Goal: Task Accomplishment & Management: Use online tool/utility

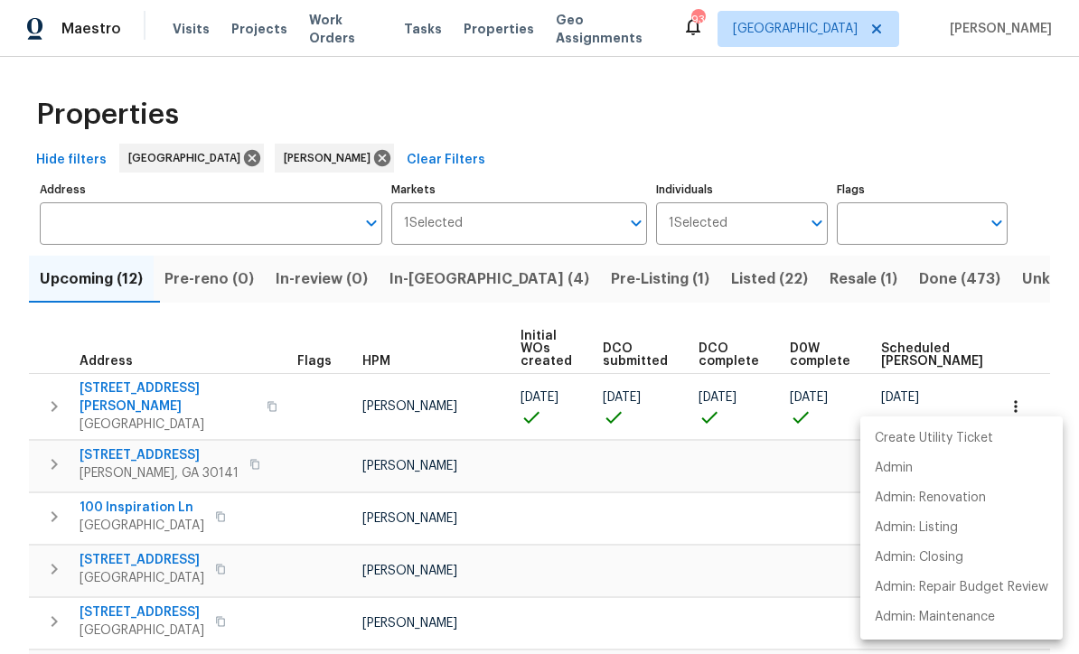
scroll to position [146, 0]
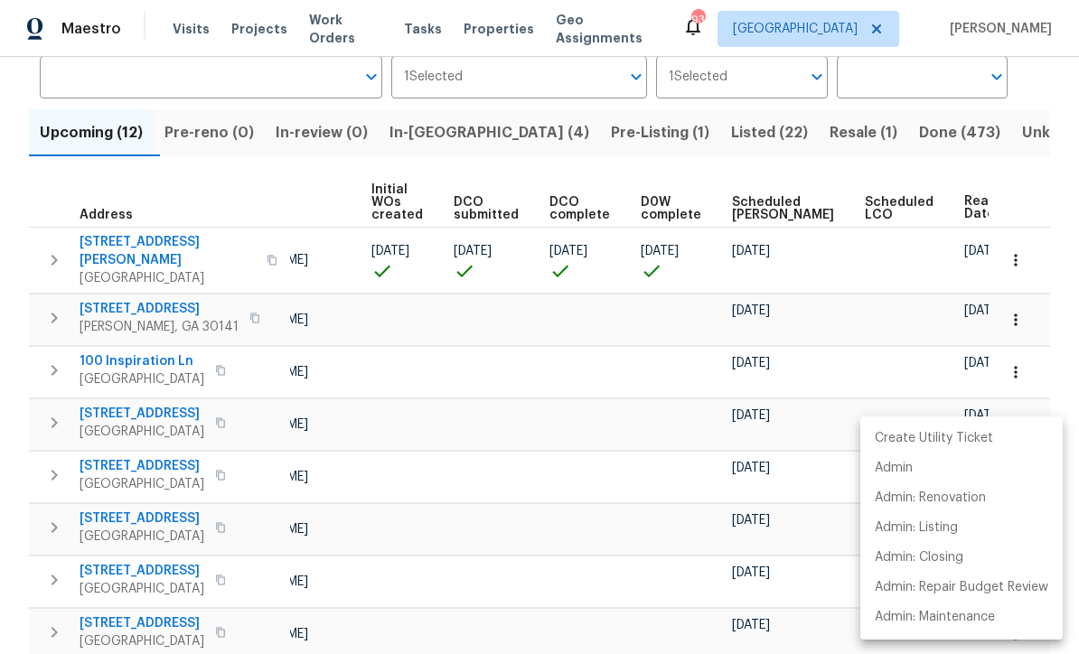
click at [316, 460] on div at bounding box center [539, 327] width 1079 height 654
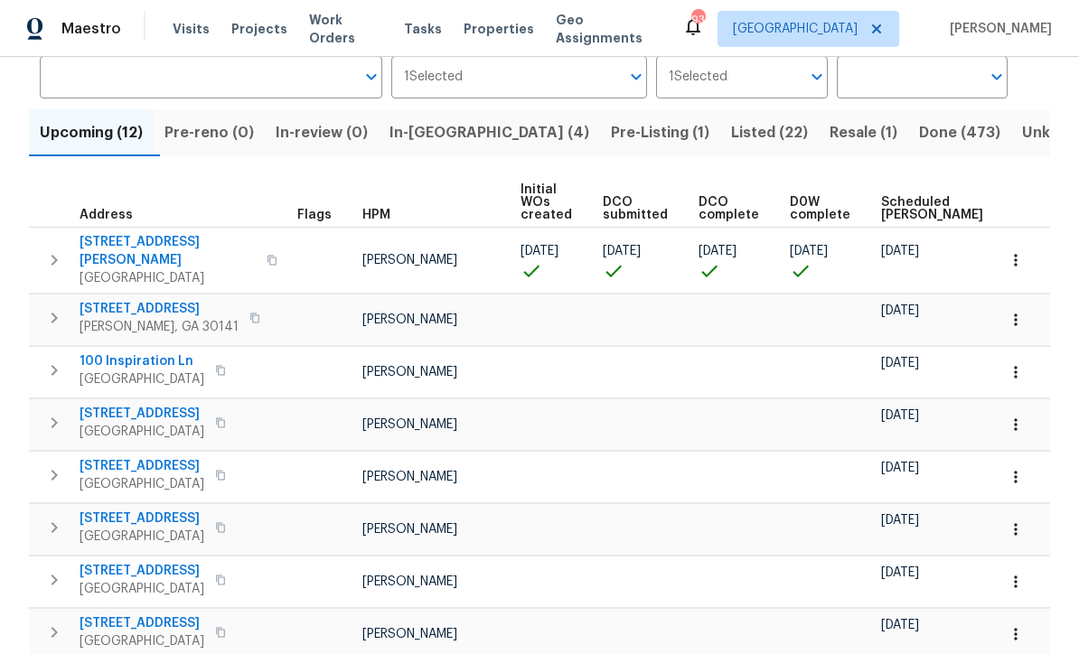
scroll to position [0, 0]
click at [1025, 306] on button "button" at bounding box center [1016, 320] width 40 height 40
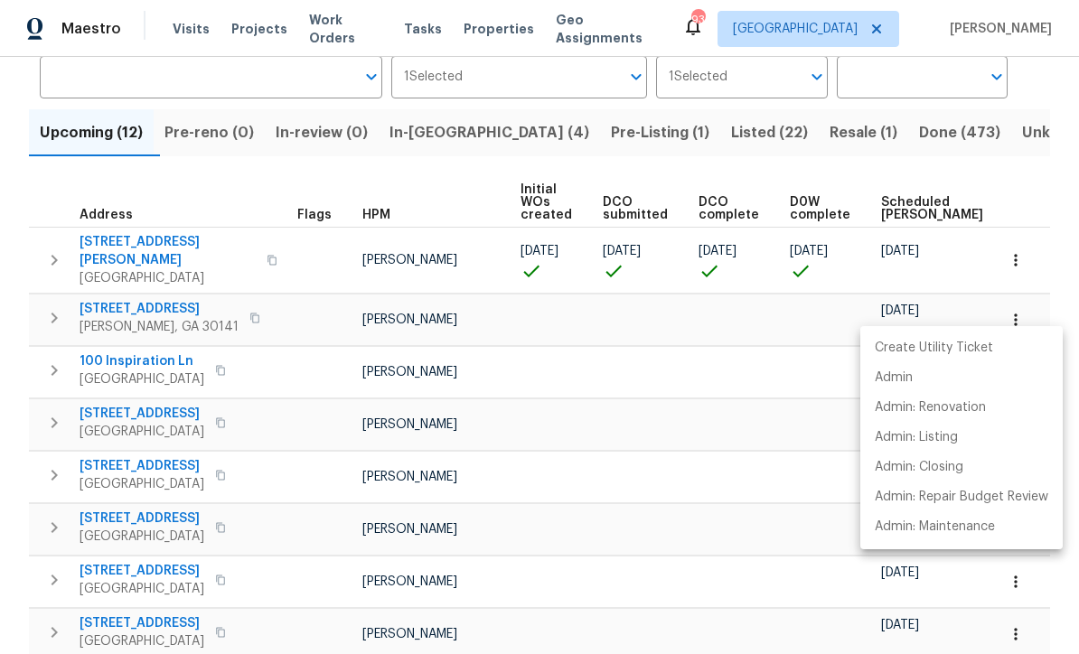
click at [122, 288] on div at bounding box center [539, 327] width 1079 height 654
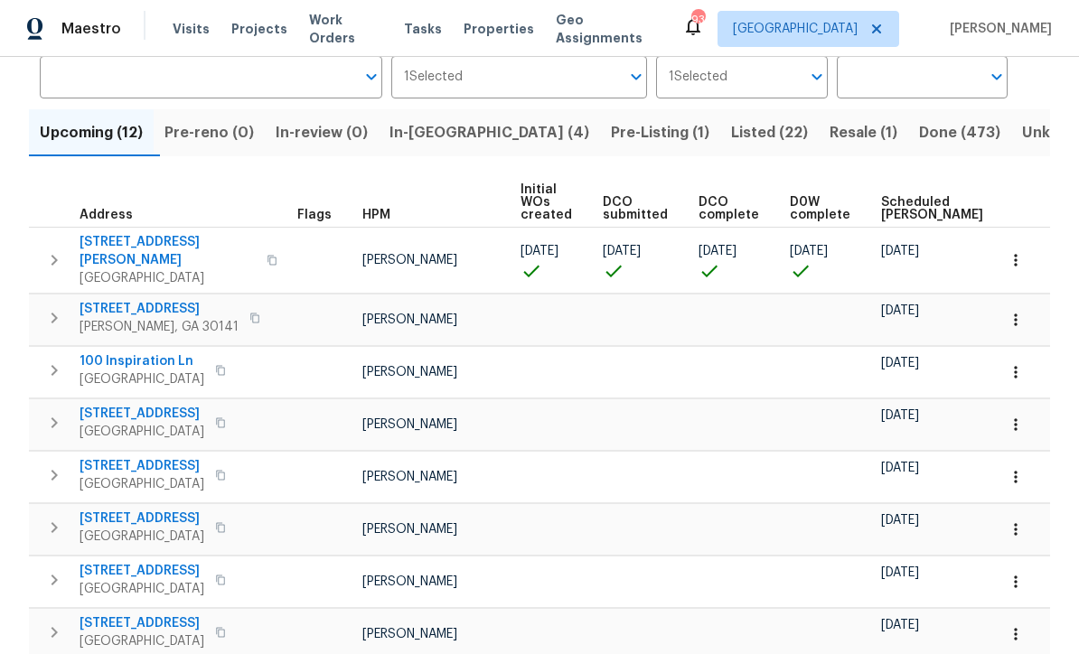
scroll to position [147, 0]
click at [112, 299] on span "[STREET_ADDRESS]" at bounding box center [159, 308] width 159 height 18
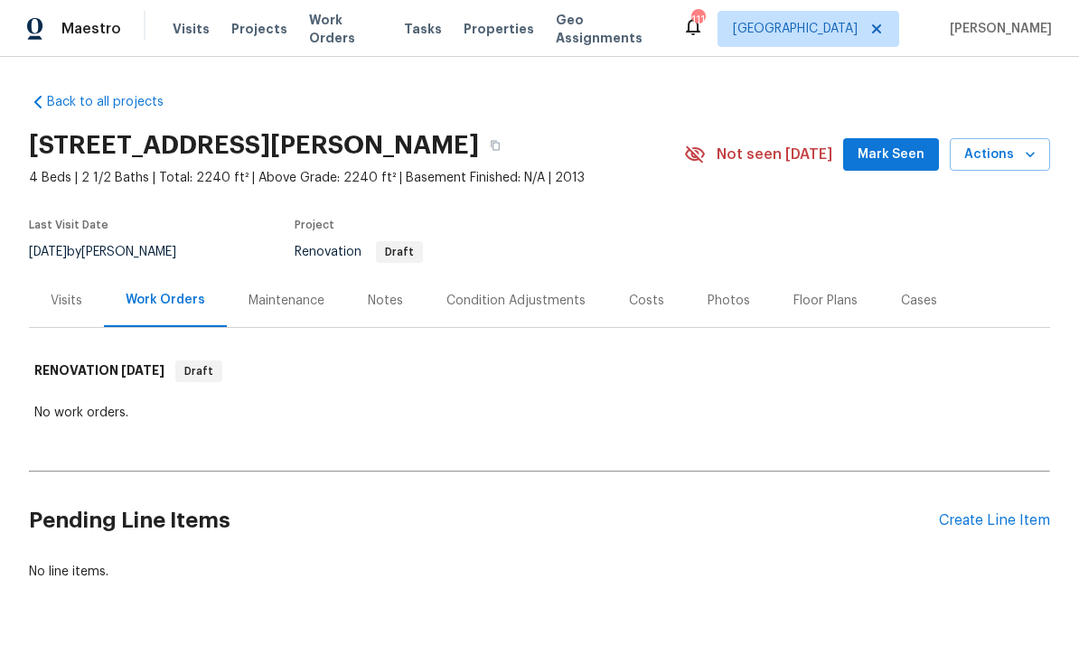
click at [987, 526] on div "Create Line Item" at bounding box center [994, 521] width 111 height 17
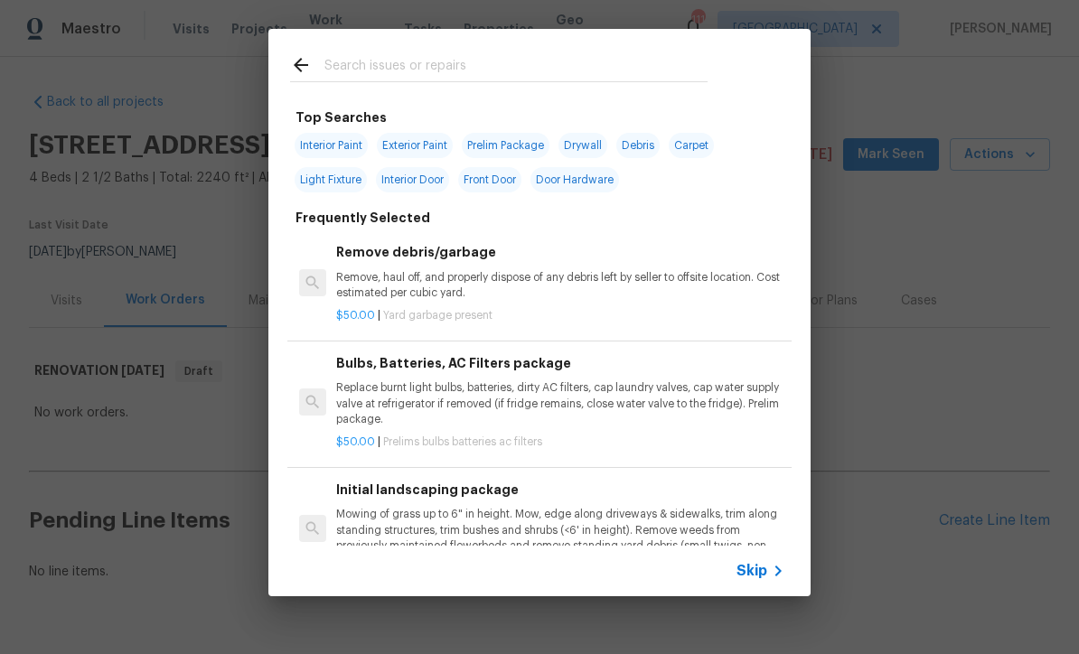
click at [327, 61] on input "text" at bounding box center [516, 67] width 383 height 27
type input "Ext"
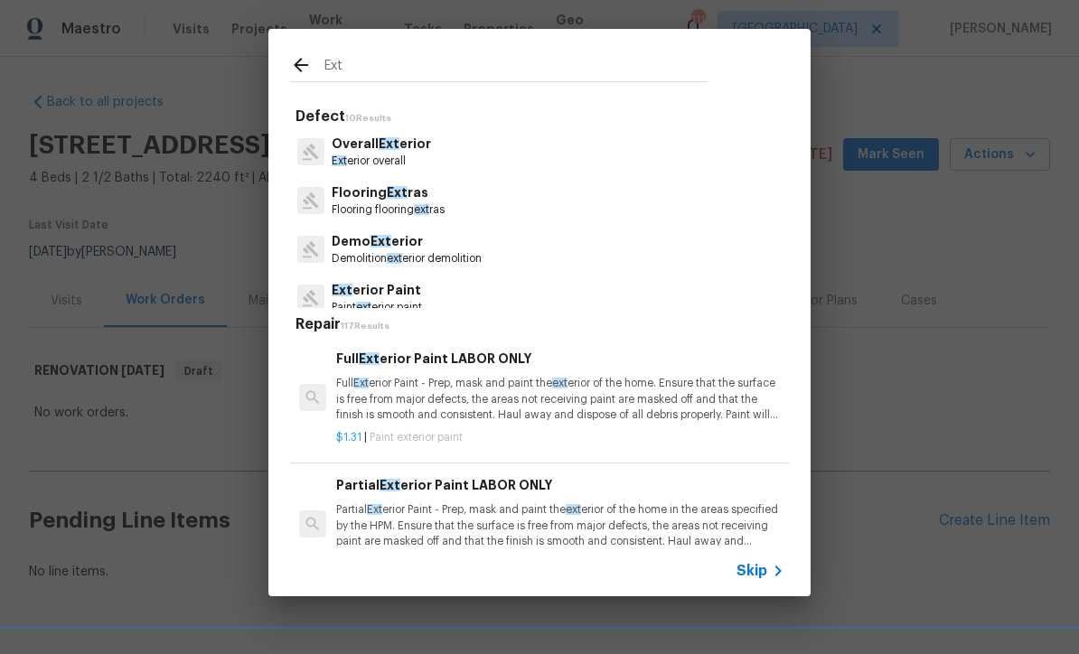
click at [370, 147] on p "Overall Ext erior" at bounding box center [381, 144] width 99 height 19
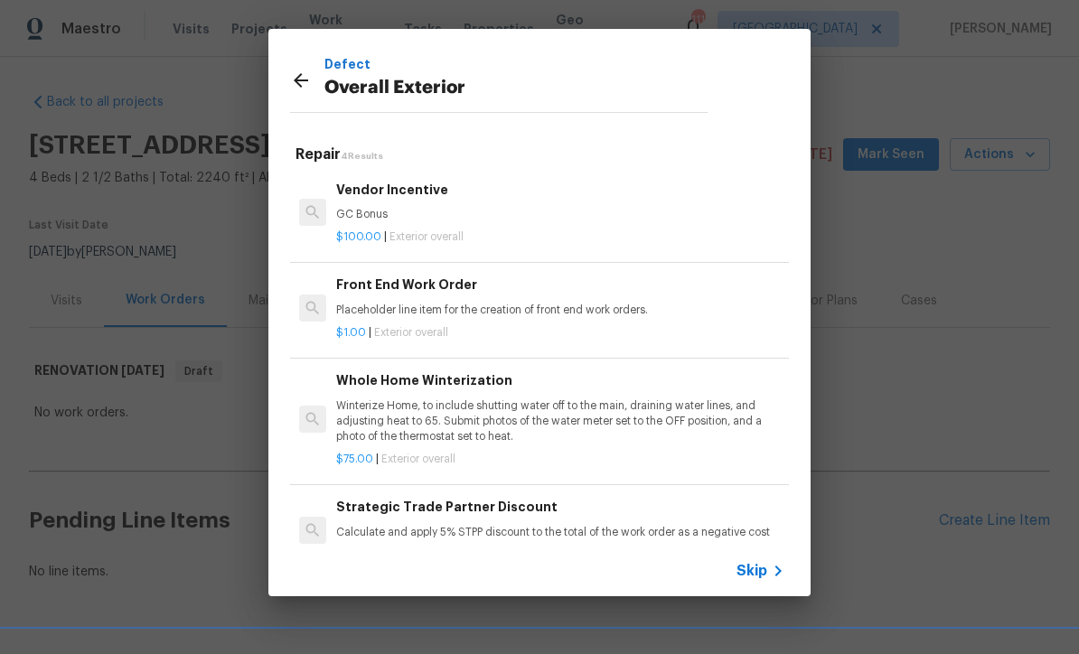
click at [411, 515] on div "Strategic Trade Partner Discount Calculate and apply 5% STPP discount to the to…" at bounding box center [560, 518] width 448 height 43
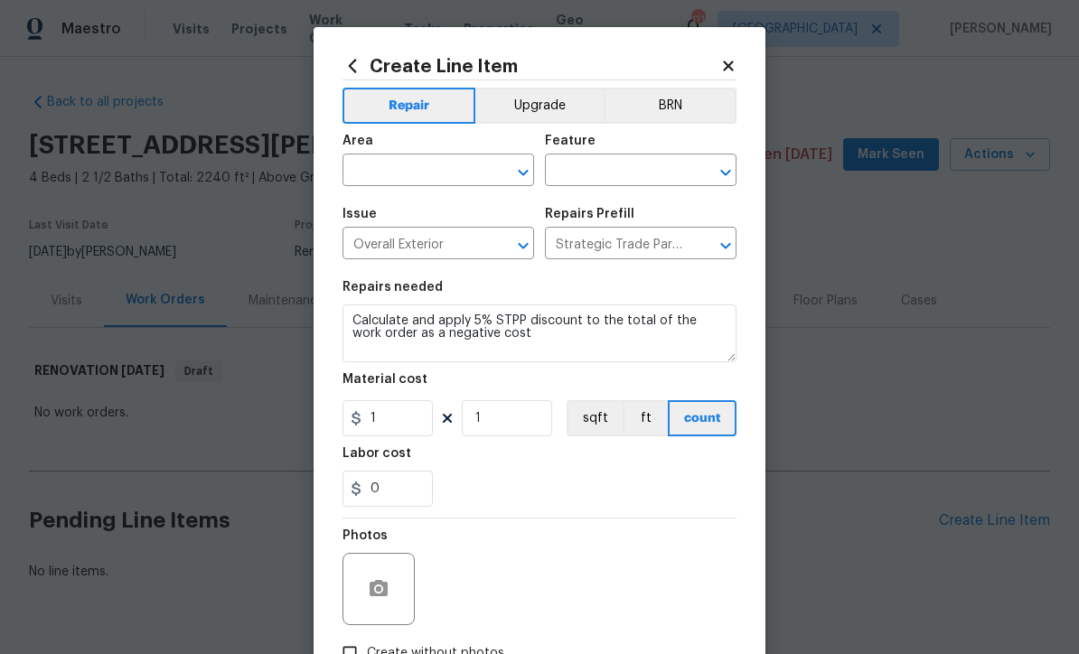
click at [371, 161] on input "text" at bounding box center [413, 172] width 141 height 28
click at [399, 232] on li "Exterior Overall" at bounding box center [439, 244] width 192 height 30
type input "Exterior Overall"
click at [574, 168] on input "text" at bounding box center [615, 172] width 141 height 28
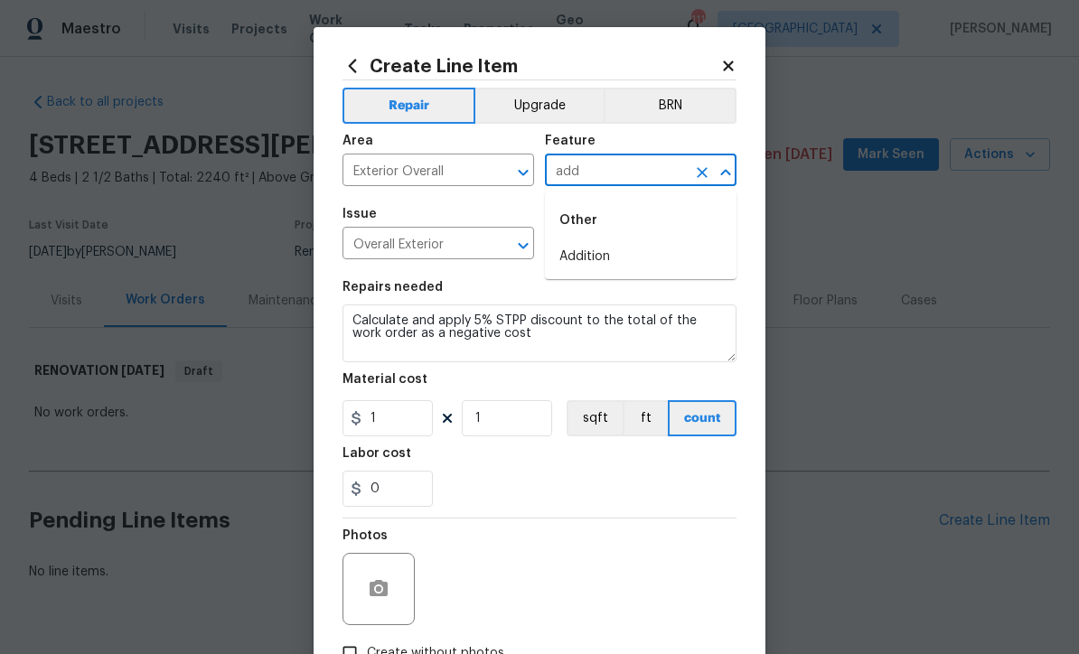
click at [581, 256] on li "Addition" at bounding box center [641, 257] width 192 height 30
type input "Addition"
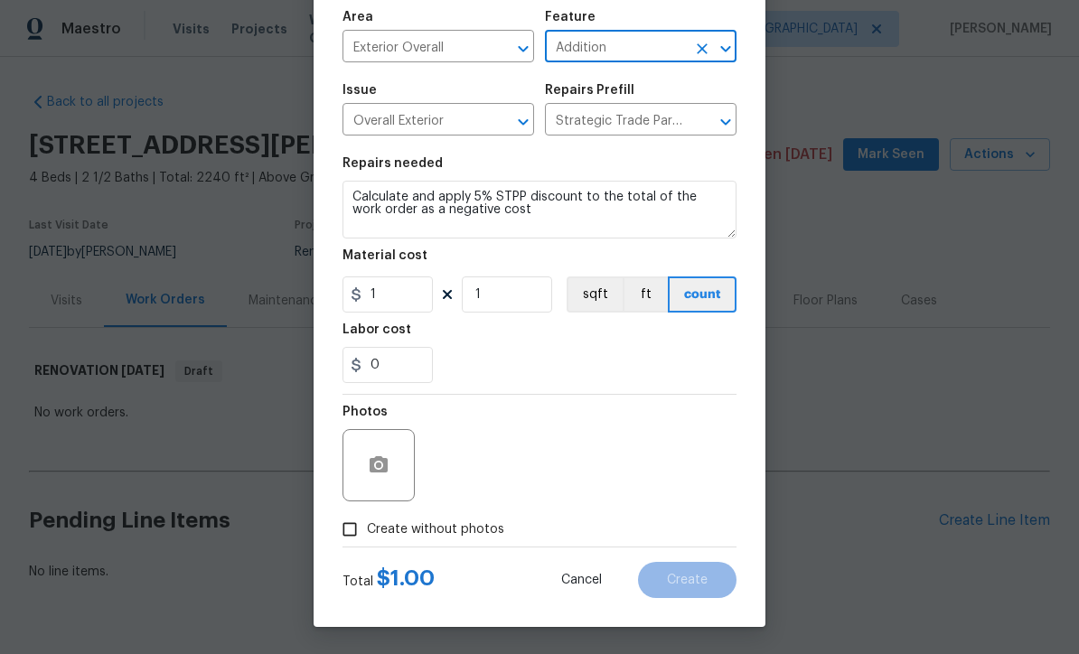
scroll to position [127, 0]
click at [343, 531] on input "Create without photos" at bounding box center [350, 530] width 34 height 34
checkbox input "true"
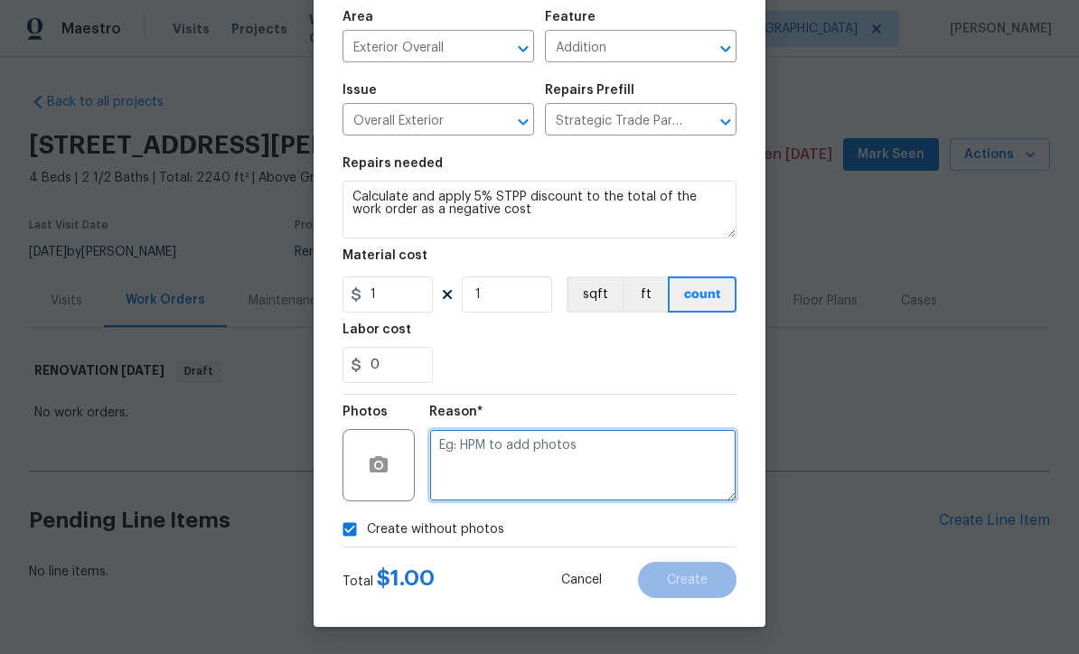
click at [445, 438] on textarea at bounding box center [582, 465] width 307 height 72
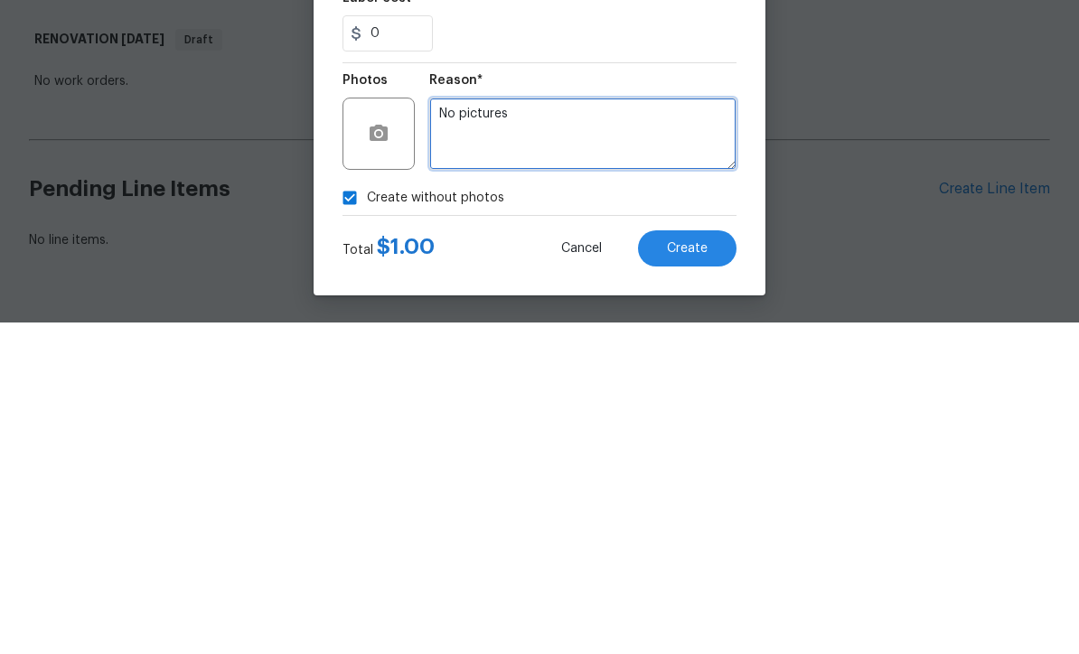
type textarea "No pictures"
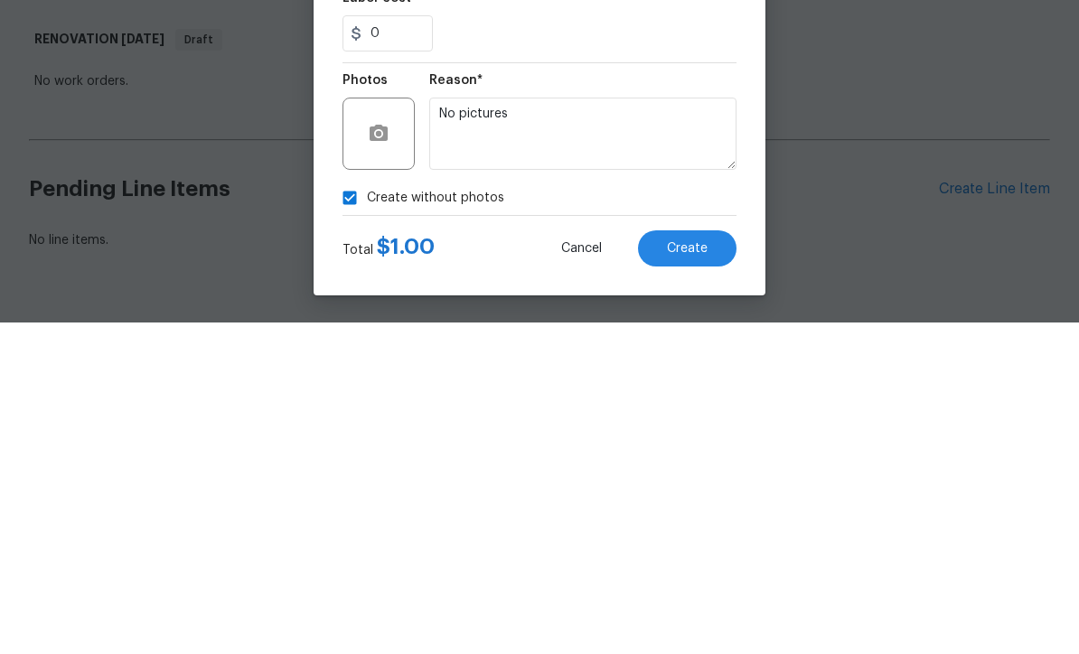
click at [678, 574] on span "Create" at bounding box center [687, 581] width 41 height 14
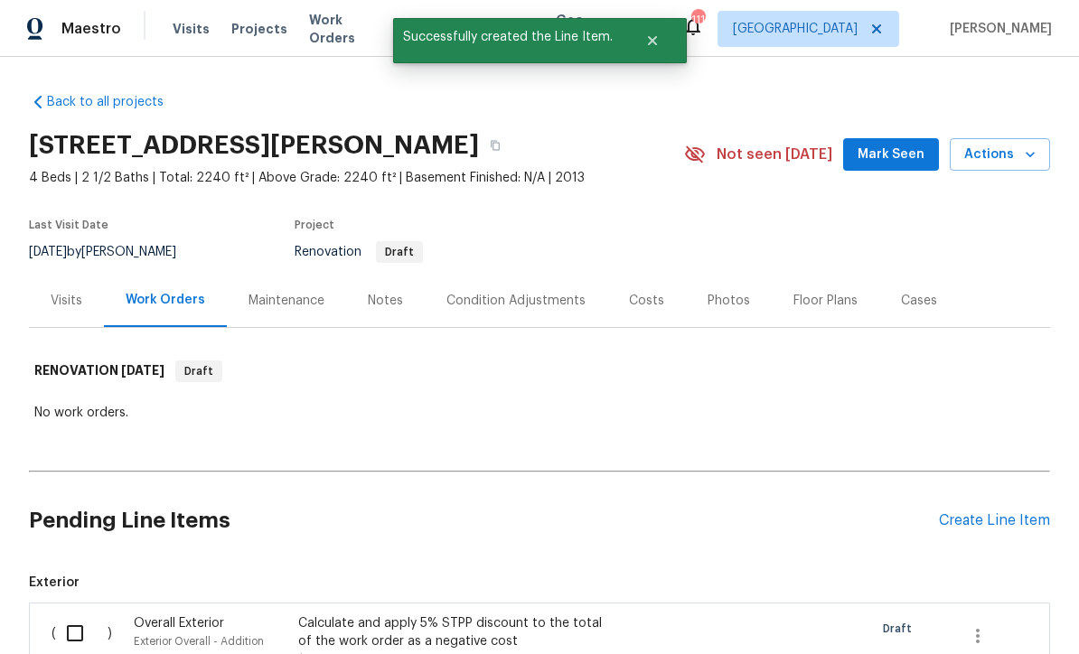
click at [61, 615] on input "checkbox" at bounding box center [82, 634] width 52 height 38
checkbox input "true"
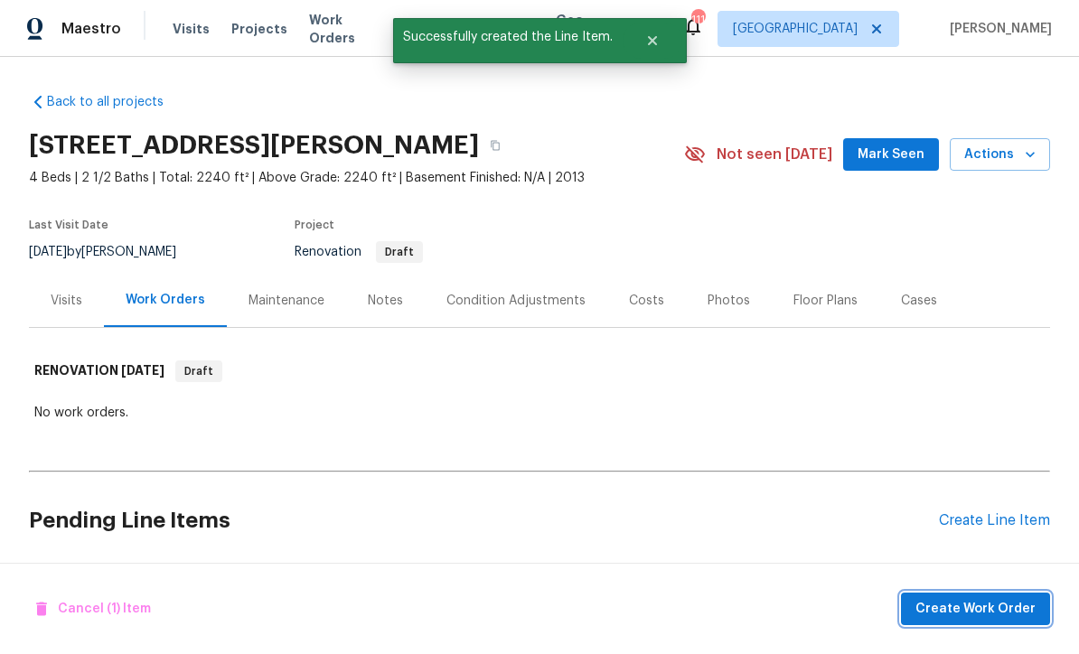
click at [953, 598] on button "Create Work Order" at bounding box center [975, 609] width 149 height 33
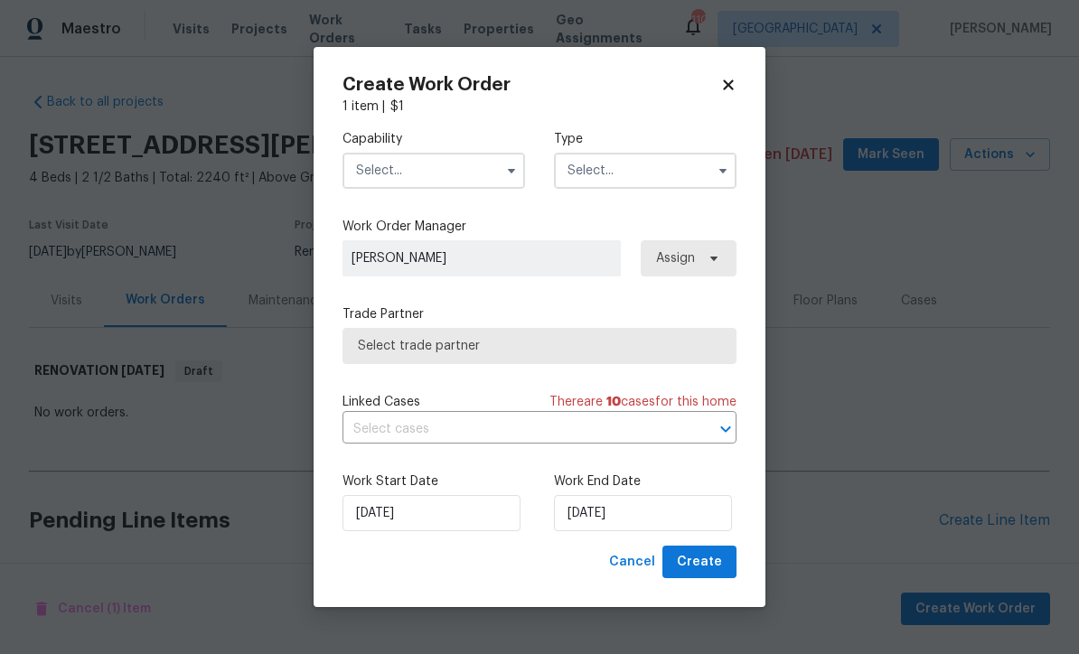
click at [376, 173] on input "text" at bounding box center [434, 171] width 183 height 36
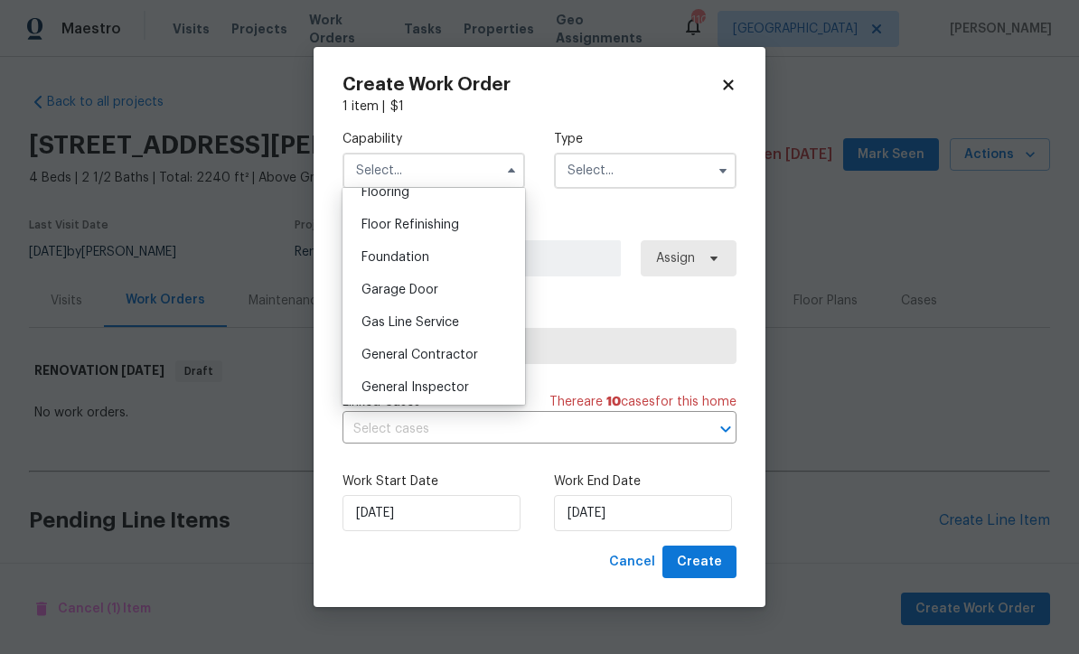
scroll to position [722, 0]
click at [405, 356] on span "General Contractor" at bounding box center [420, 350] width 117 height 13
type input "General Contractor"
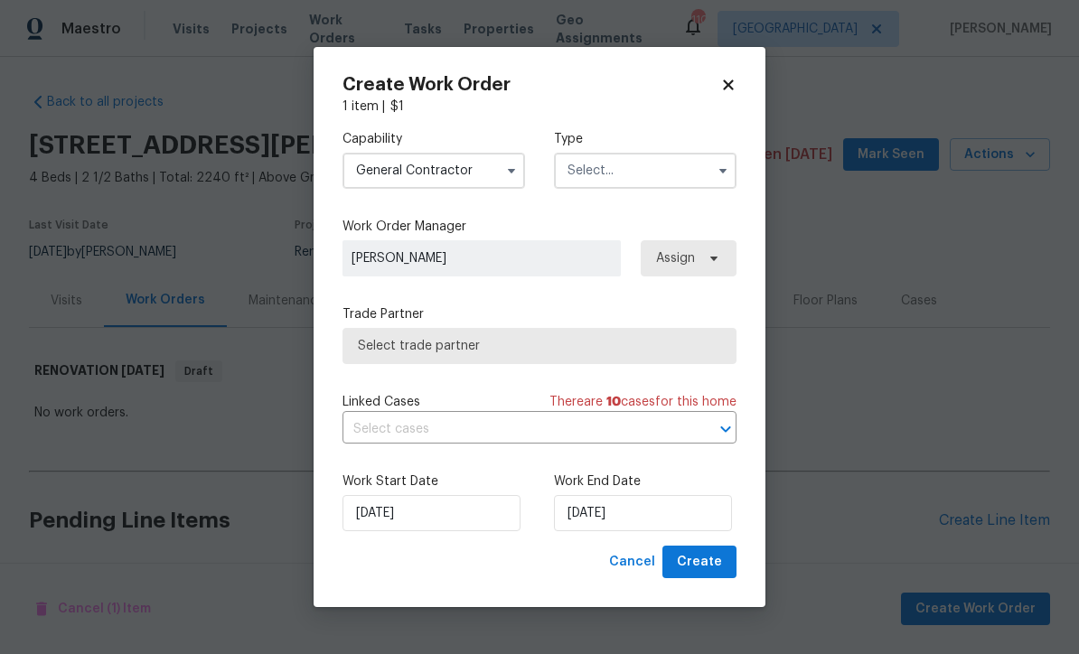
click at [573, 162] on input "text" at bounding box center [645, 171] width 183 height 36
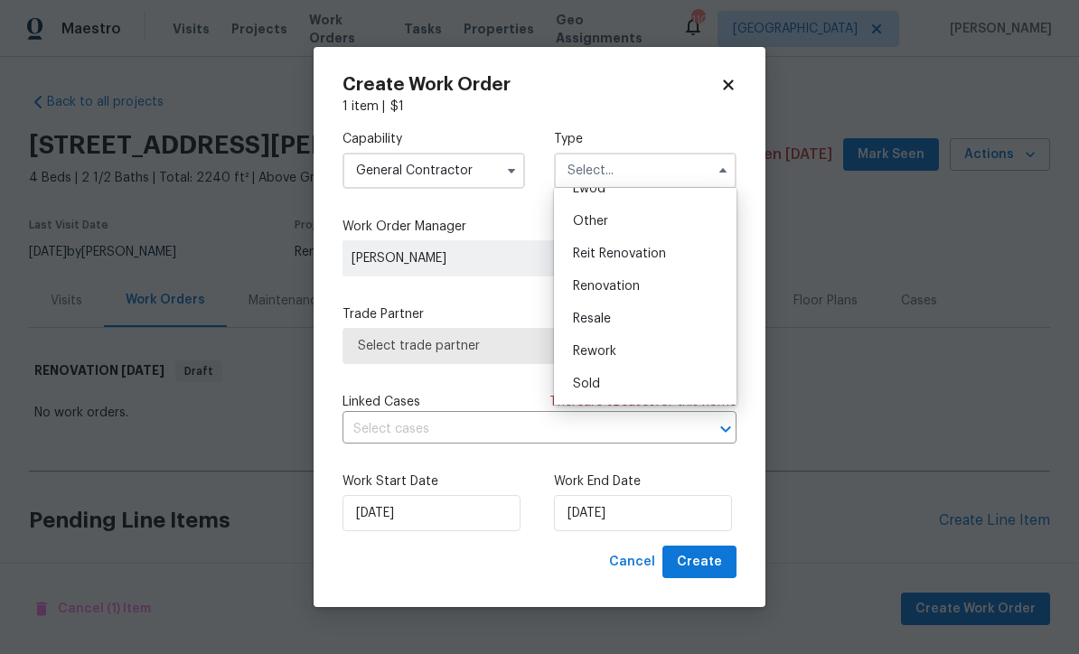
scroll to position [215, 0]
click at [599, 284] on span "Renovation" at bounding box center [606, 286] width 67 height 13
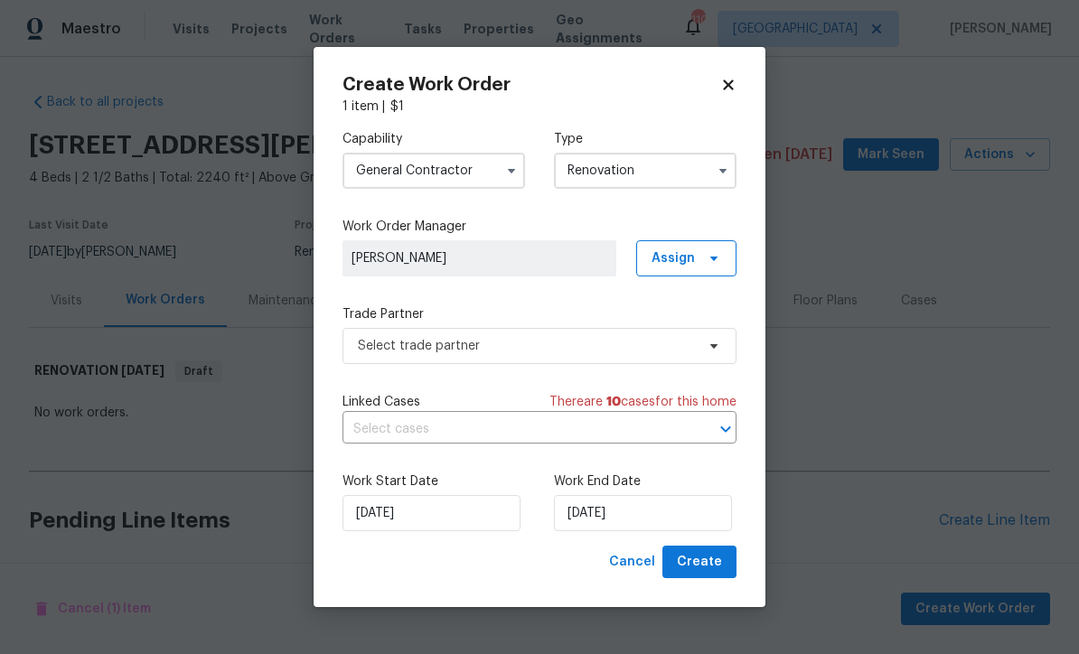
type input "Renovation"
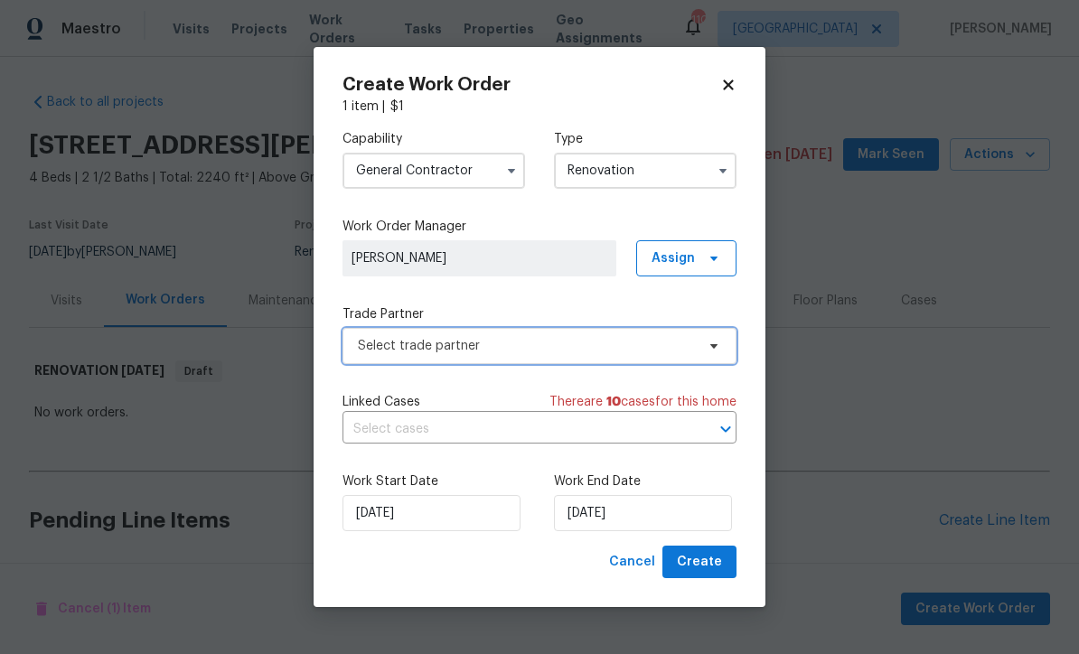
click at [371, 340] on span "Select trade partner" at bounding box center [526, 346] width 337 height 18
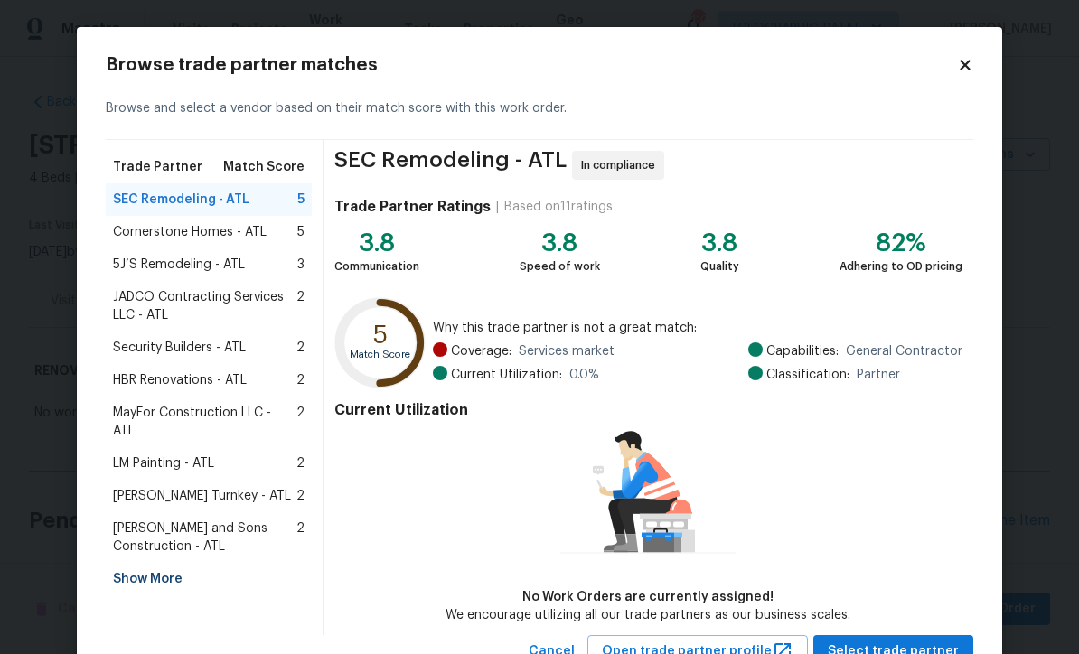
click at [140, 563] on div "Show More" at bounding box center [209, 579] width 206 height 33
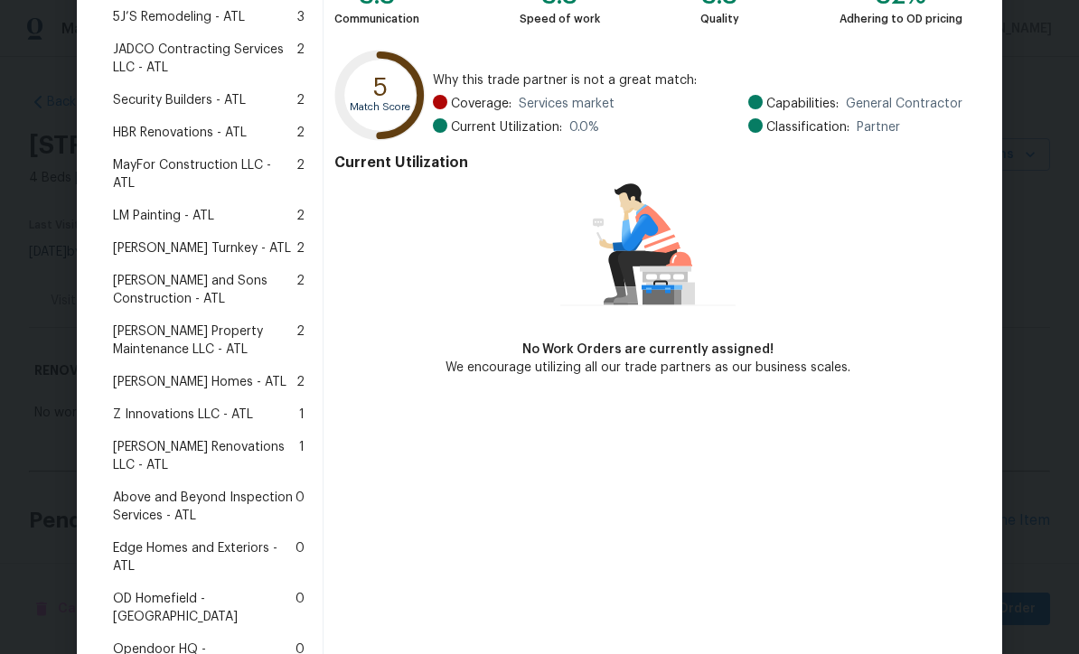
scroll to position [247, 0]
click at [184, 490] on span "Above and Beyond Inspection Services - ATL" at bounding box center [204, 508] width 183 height 36
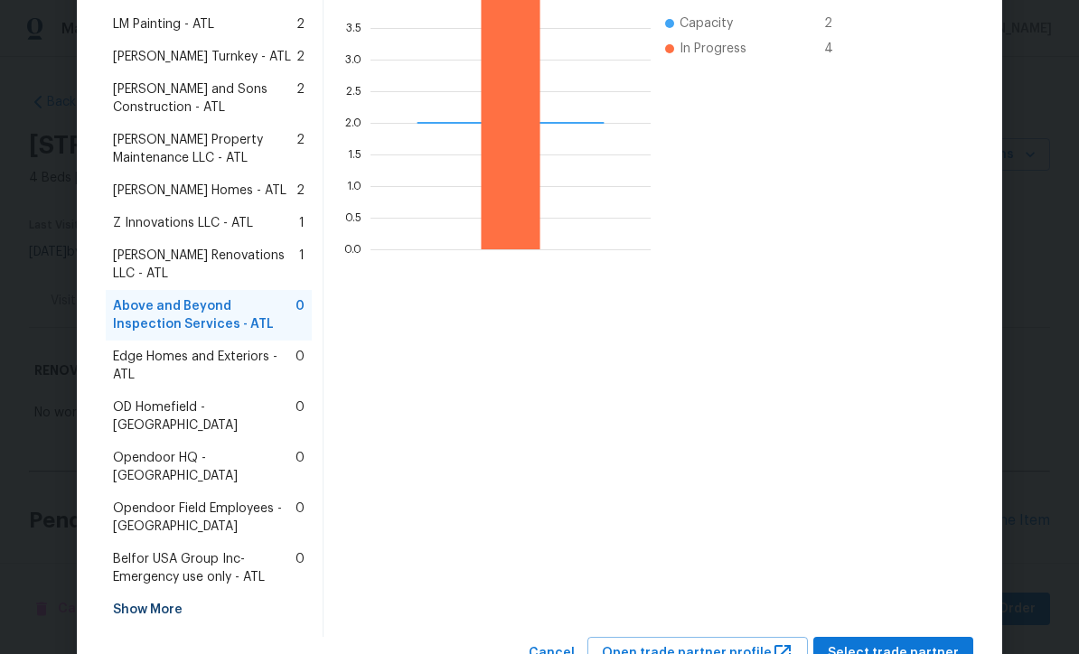
scroll to position [438, 0]
click at [870, 644] on span "Select trade partner" at bounding box center [893, 655] width 131 height 23
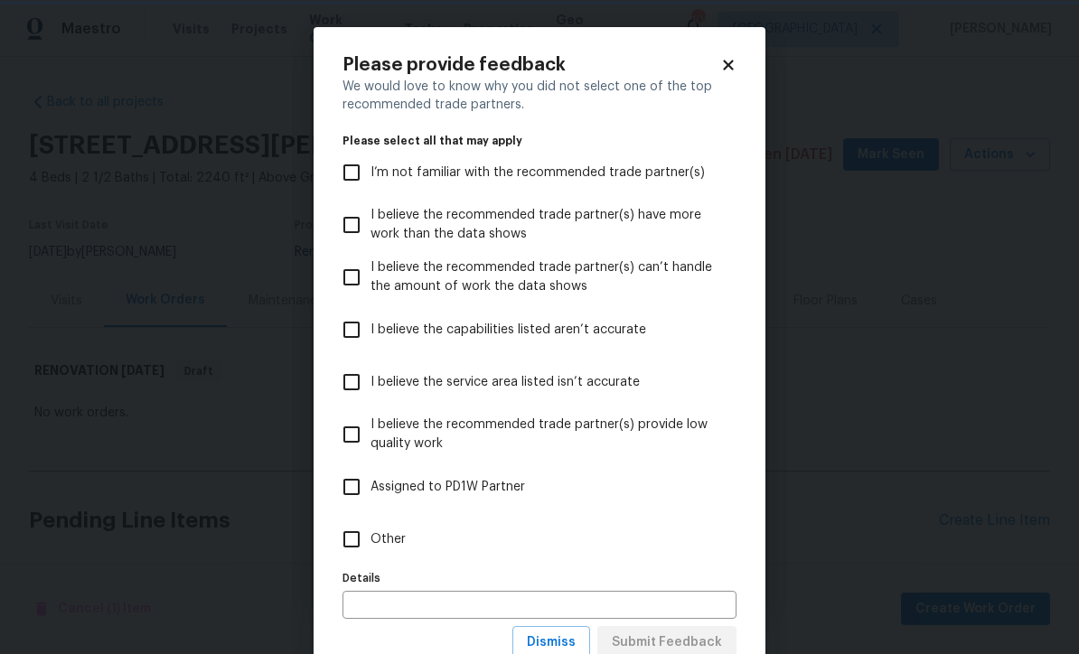
scroll to position [0, 0]
click at [353, 544] on input "Other" at bounding box center [352, 540] width 38 height 38
checkbox input "true"
click at [654, 630] on button "Submit Feedback" at bounding box center [667, 642] width 139 height 33
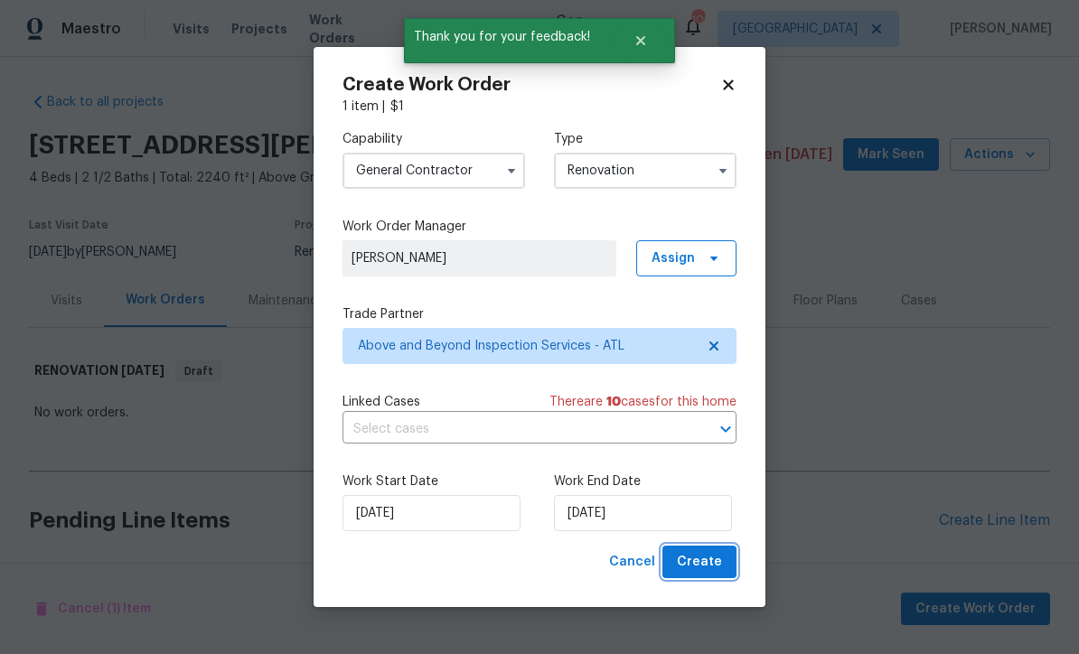
click at [702, 566] on span "Create" at bounding box center [699, 562] width 45 height 23
